Goal: Information Seeking & Learning: Learn about a topic

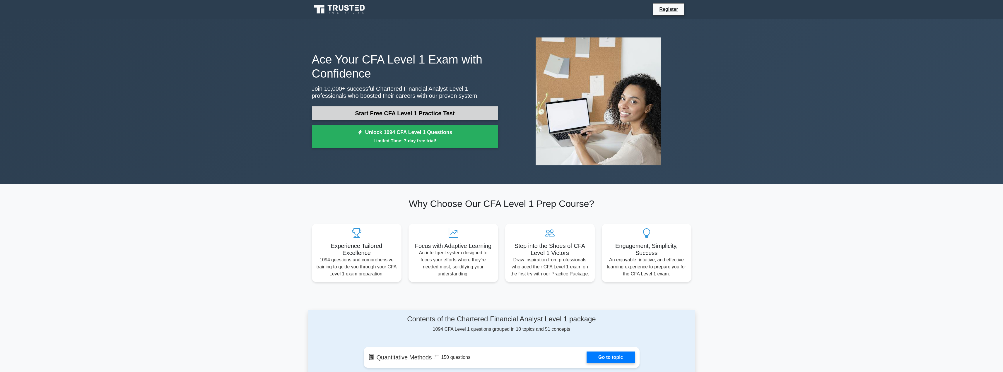
click at [436, 110] on link "Start Free CFA Level 1 Practice Test" at bounding box center [405, 113] width 186 height 14
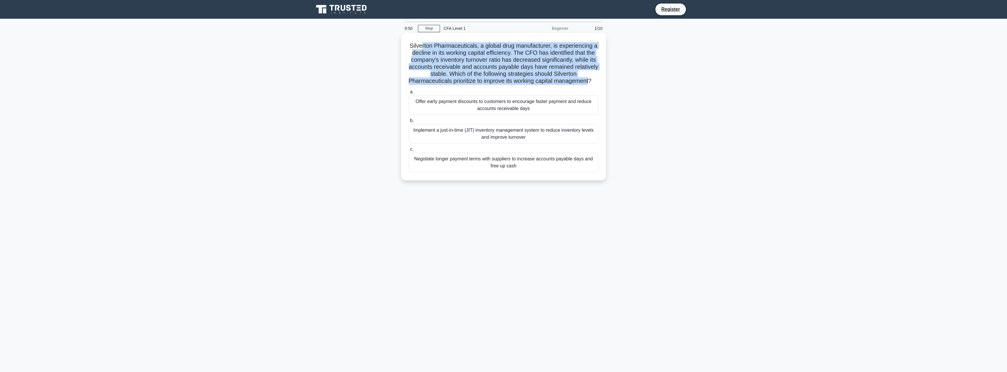
drag, startPoint x: 423, startPoint y: 44, endPoint x: 595, endPoint y: 81, distance: 175.9
click at [595, 81] on h5 "Silverton Pharmaceuticals, a global drug manufacturer, is experiencing a declin…" at bounding box center [503, 63] width 191 height 43
click at [517, 67] on h5 "Silverton Pharmaceuticals, a global drug manufacturer, is experiencing a declin…" at bounding box center [503, 63] width 191 height 43
drag, startPoint x: 418, startPoint y: 43, endPoint x: 593, endPoint y: 82, distance: 178.9
click at [593, 82] on h5 "Silverton Pharmaceuticals, a global drug manufacturer, is experiencing a declin…" at bounding box center [503, 63] width 191 height 43
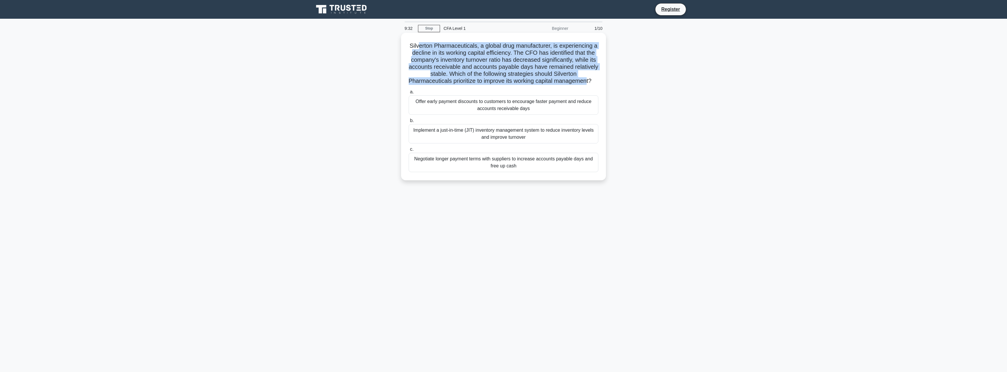
click at [520, 61] on h5 "Silverton Pharmaceuticals, a global drug manufacturer, is experiencing a declin…" at bounding box center [503, 63] width 191 height 43
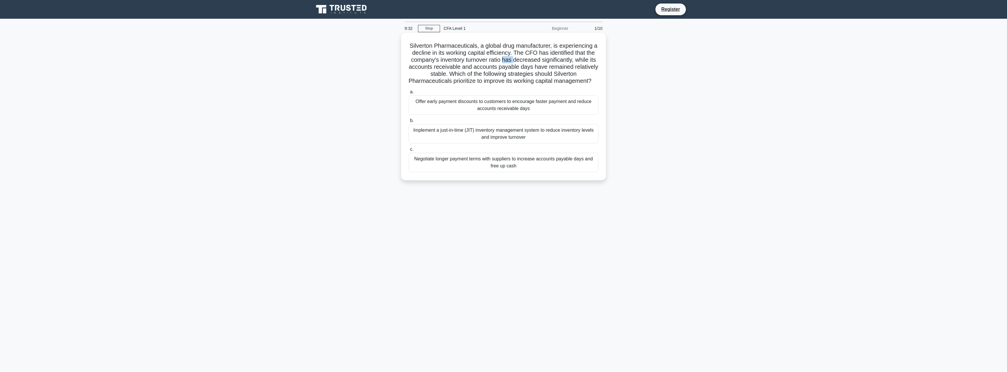
click at [520, 61] on h5 "Silverton Pharmaceuticals, a global drug manufacturer, is experiencing a declin…" at bounding box center [503, 63] width 191 height 43
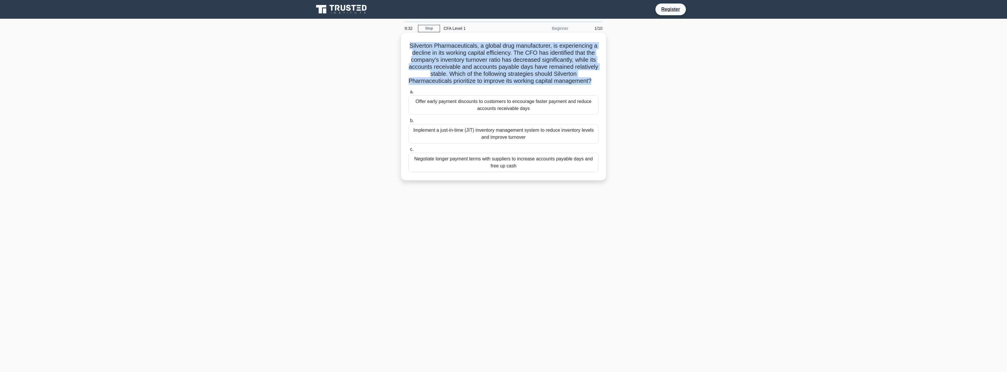
click at [520, 61] on h5 "Silverton Pharmaceuticals, a global drug manufacturer, is experiencing a declin…" at bounding box center [503, 63] width 191 height 43
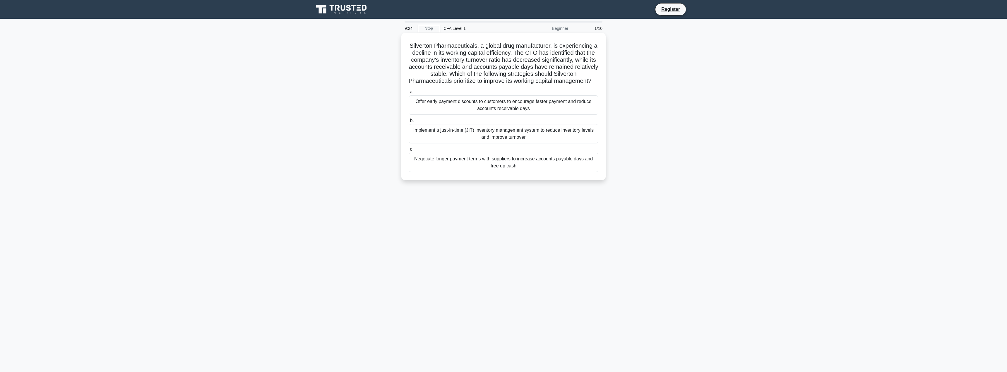
click at [510, 140] on div "Implement a just-in-time (JIT) inventory management system to reduce inventory …" at bounding box center [504, 133] width 190 height 19
click at [409, 123] on input "b. Implement a just-in-time (JIT) inventory management system to reduce invento…" at bounding box center [409, 121] width 0 height 4
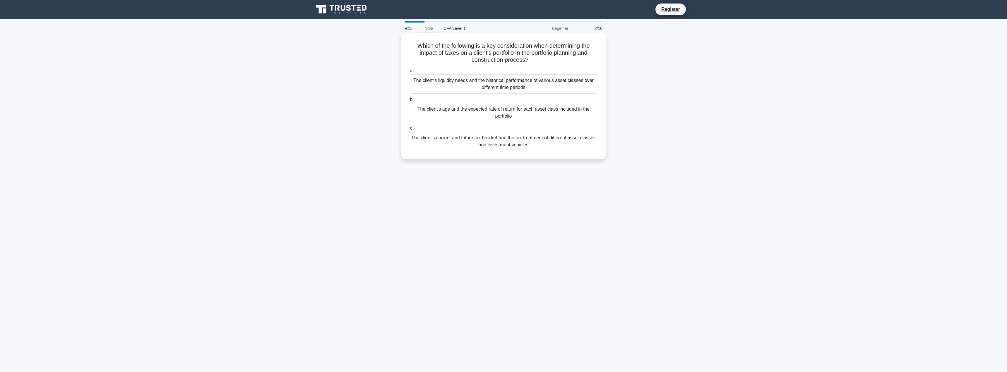
drag, startPoint x: 431, startPoint y: 46, endPoint x: 542, endPoint y: 61, distance: 112.4
click at [542, 61] on h5 "Which of the following is a key consideration when determining the impact of ta…" at bounding box center [503, 53] width 191 height 22
click at [544, 143] on div "The client's current and future tax bracket and the tax treatment of different …" at bounding box center [504, 141] width 190 height 19
click at [409, 130] on input "c. The client's current and future tax bracket and the tax treatment of differe…" at bounding box center [409, 129] width 0 height 4
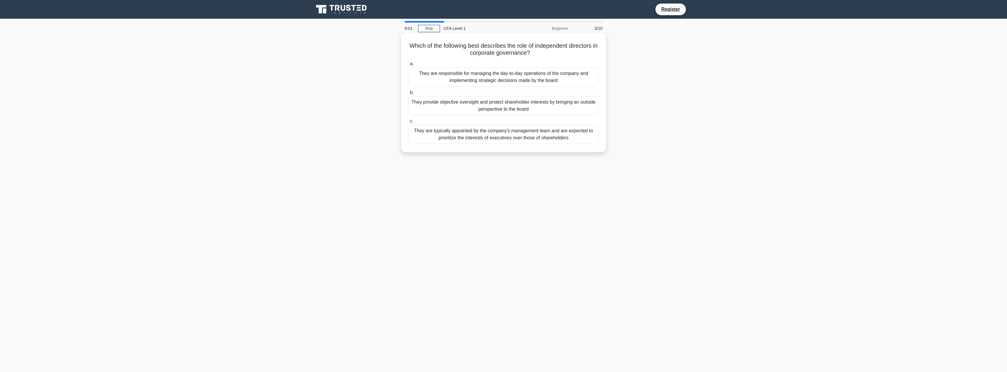
click at [493, 138] on div "They are typically appointed by the company's management team and are expected …" at bounding box center [504, 134] width 190 height 19
click at [409, 123] on input "c. They are typically appointed by the company's management team and are expect…" at bounding box center [409, 121] width 0 height 4
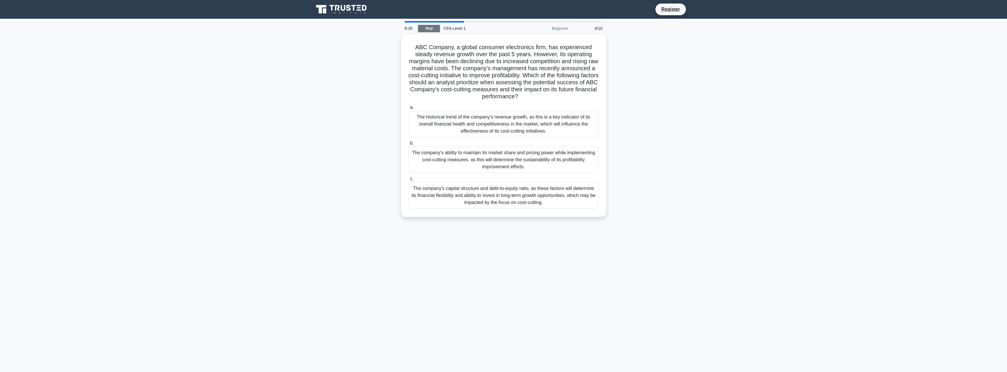
click at [431, 30] on link "Stop" at bounding box center [429, 28] width 22 height 7
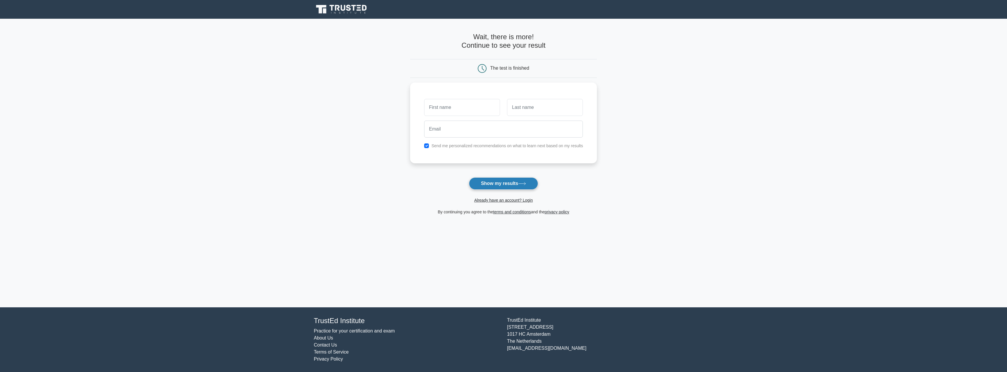
click at [497, 184] on button "Show my results" at bounding box center [503, 183] width 69 height 12
